Goal: Task Accomplishment & Management: Use online tool/utility

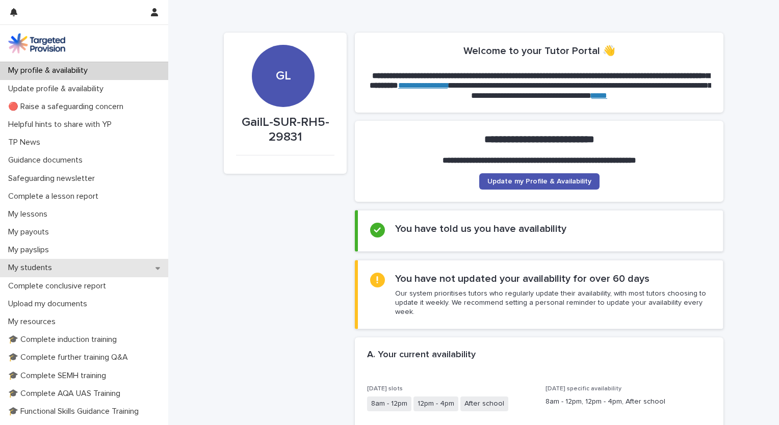
click at [36, 265] on p "My students" at bounding box center [32, 268] width 56 height 10
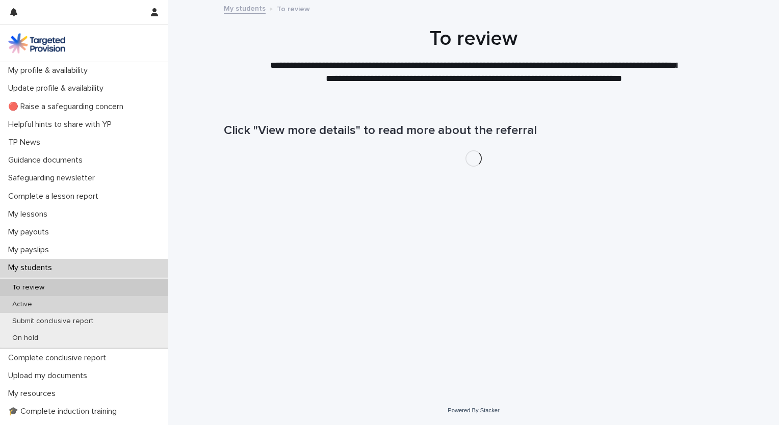
click at [31, 302] on p "Active" at bounding box center [22, 304] width 36 height 9
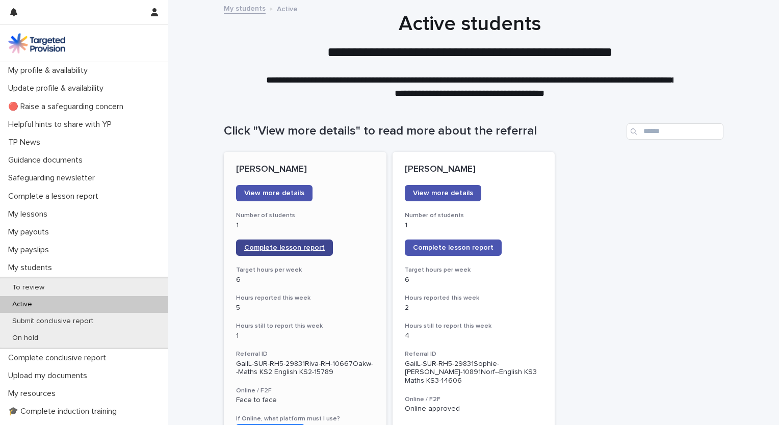
click at [265, 248] on span "Complete lesson report" at bounding box center [284, 247] width 81 height 7
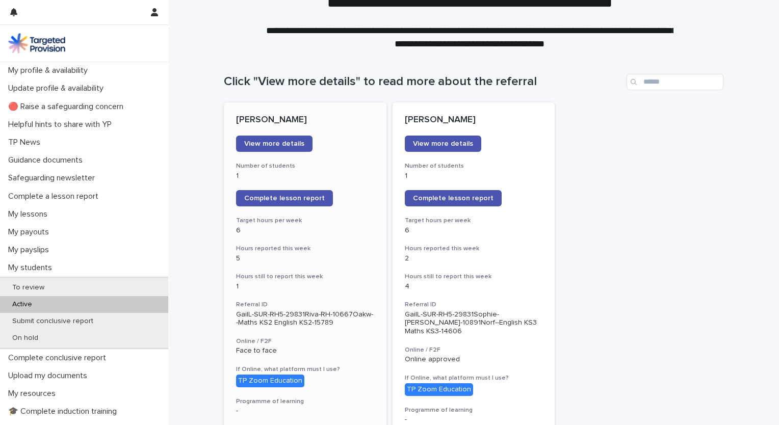
scroll to position [51, 0]
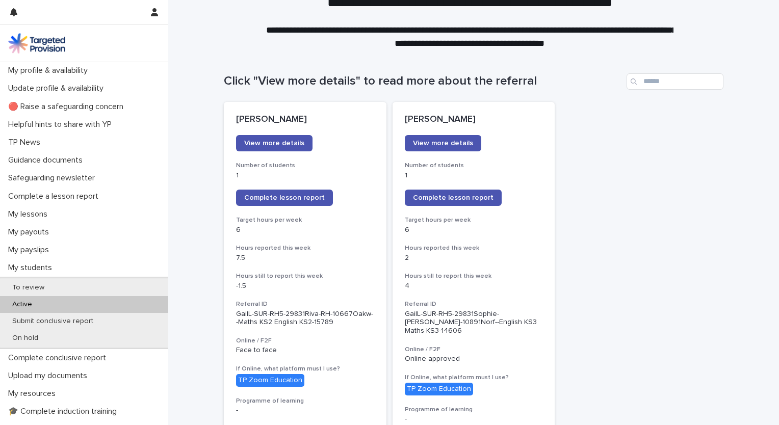
scroll to position [51, 0]
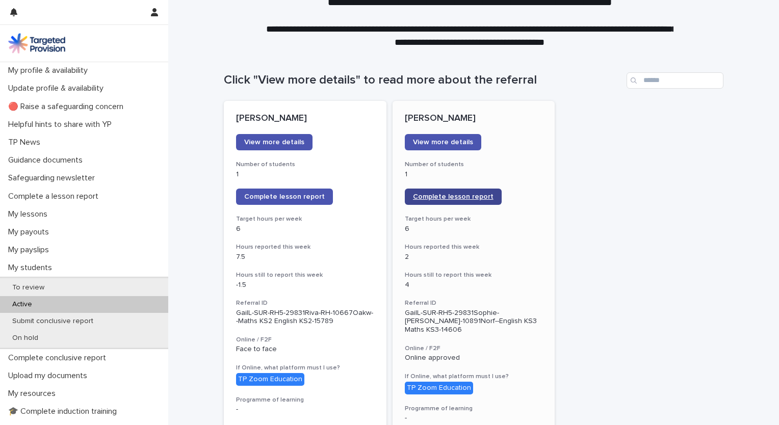
click at [451, 197] on span "Complete lesson report" at bounding box center [453, 196] width 81 height 7
